Goal: Navigation & Orientation: Find specific page/section

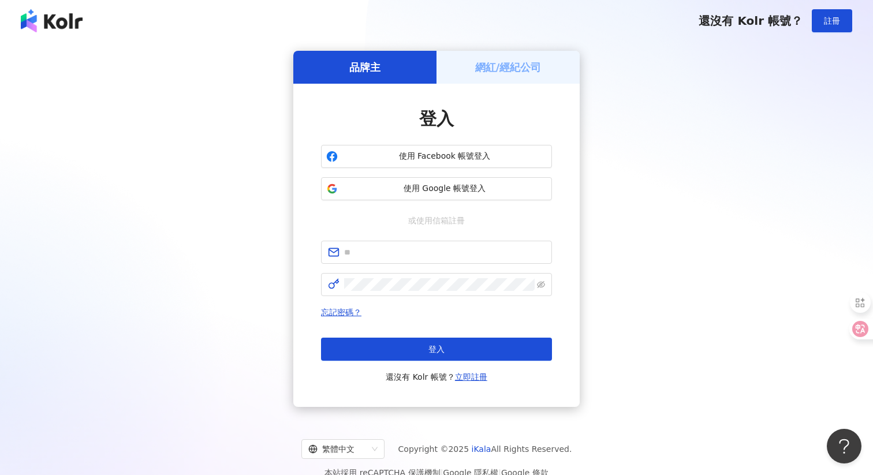
click at [510, 65] on h5 "網紅/經紀公司" at bounding box center [508, 67] width 66 height 14
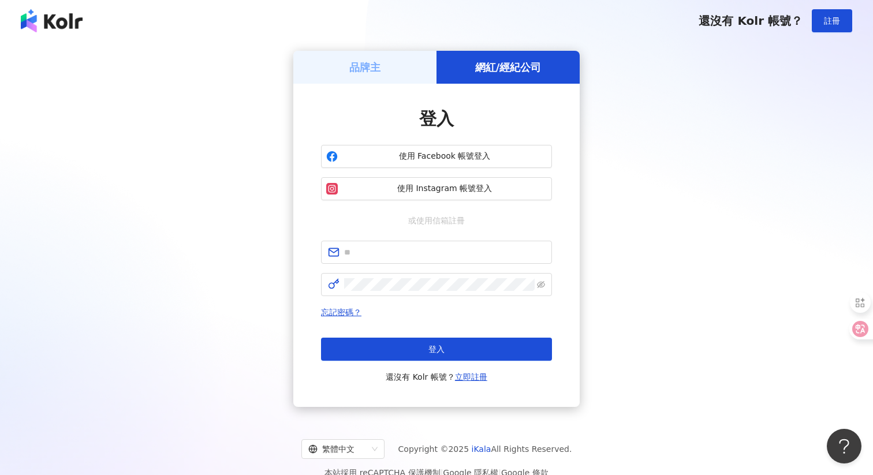
click at [416, 71] on div "品牌主" at bounding box center [364, 67] width 143 height 33
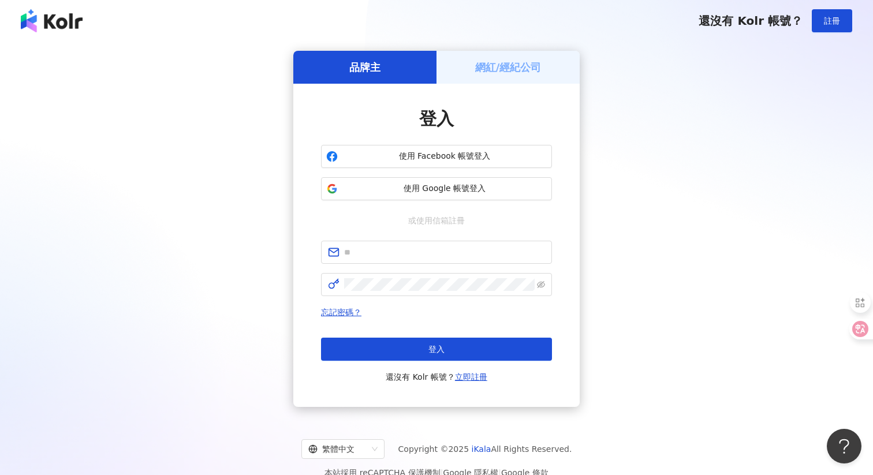
scroll to position [53, 0]
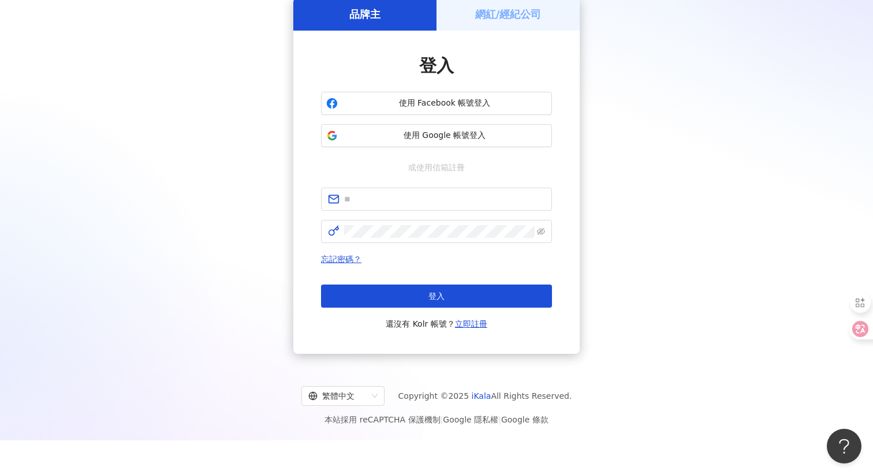
click at [469, 424] on span "本站採用 reCAPTCHA 保護機制 | Google 隱私權 | Google 條款" at bounding box center [435, 420] width 223 height 14
click at [469, 420] on link "Google 隱私權" at bounding box center [470, 419] width 55 height 9
click at [539, 424] on span "本站採用 reCAPTCHA 保護機制 | Google 隱私權 | Google 條款" at bounding box center [435, 420] width 223 height 14
click at [491, 392] on span "Copyright © 2025 iKala All Rights Reserved." at bounding box center [485, 396] width 174 height 14
click at [485, 392] on link "iKala" at bounding box center [482, 395] width 20 height 9
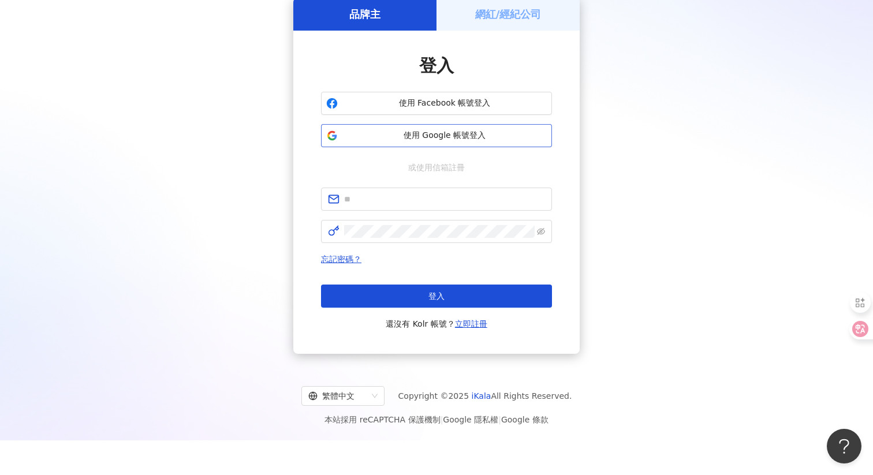
scroll to position [0, 0]
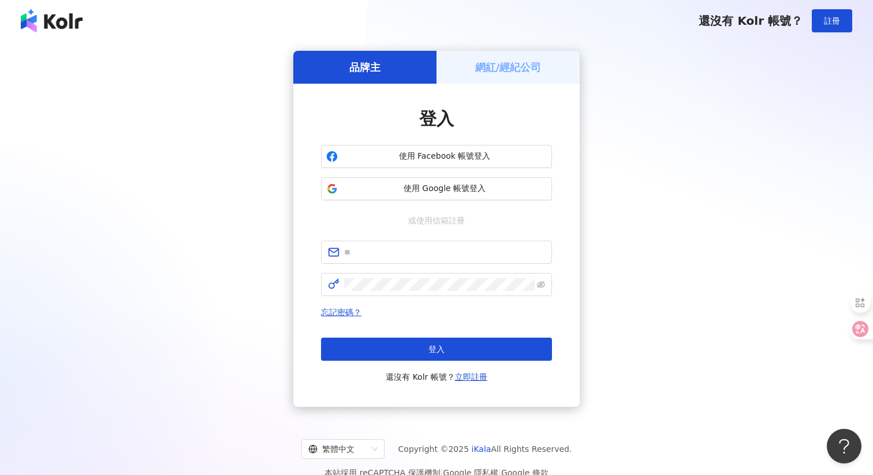
click at [496, 62] on h5 "網紅/經紀公司" at bounding box center [508, 67] width 66 height 14
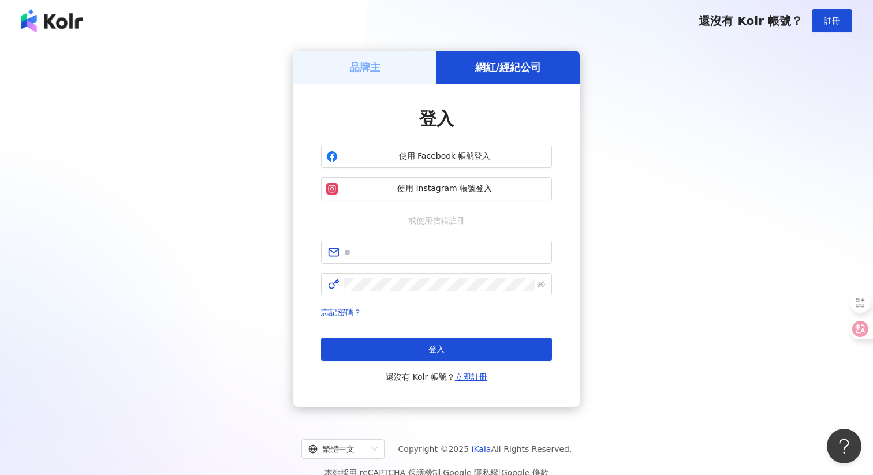
click at [72, 33] on div "還沒有 Kolr 帳號？ 註冊" at bounding box center [436, 21] width 873 height 42
click at [66, 24] on img at bounding box center [52, 20] width 62 height 23
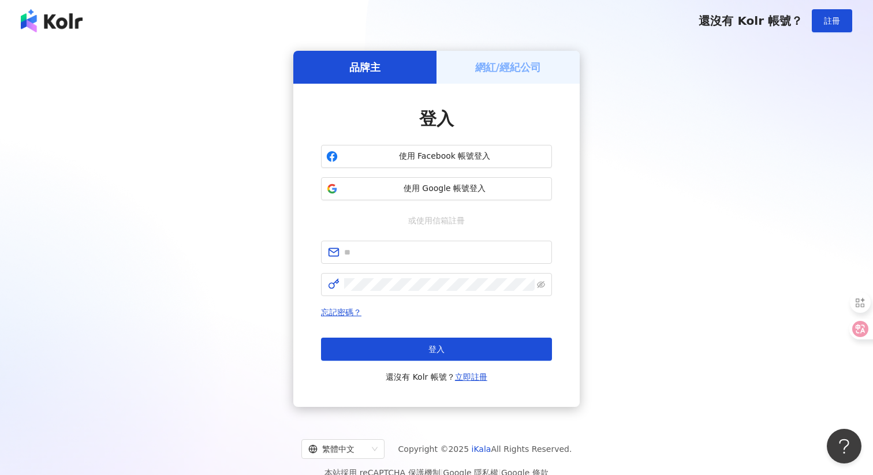
click at [69, 22] on img at bounding box center [52, 20] width 62 height 23
